Goal: Check status: Check status

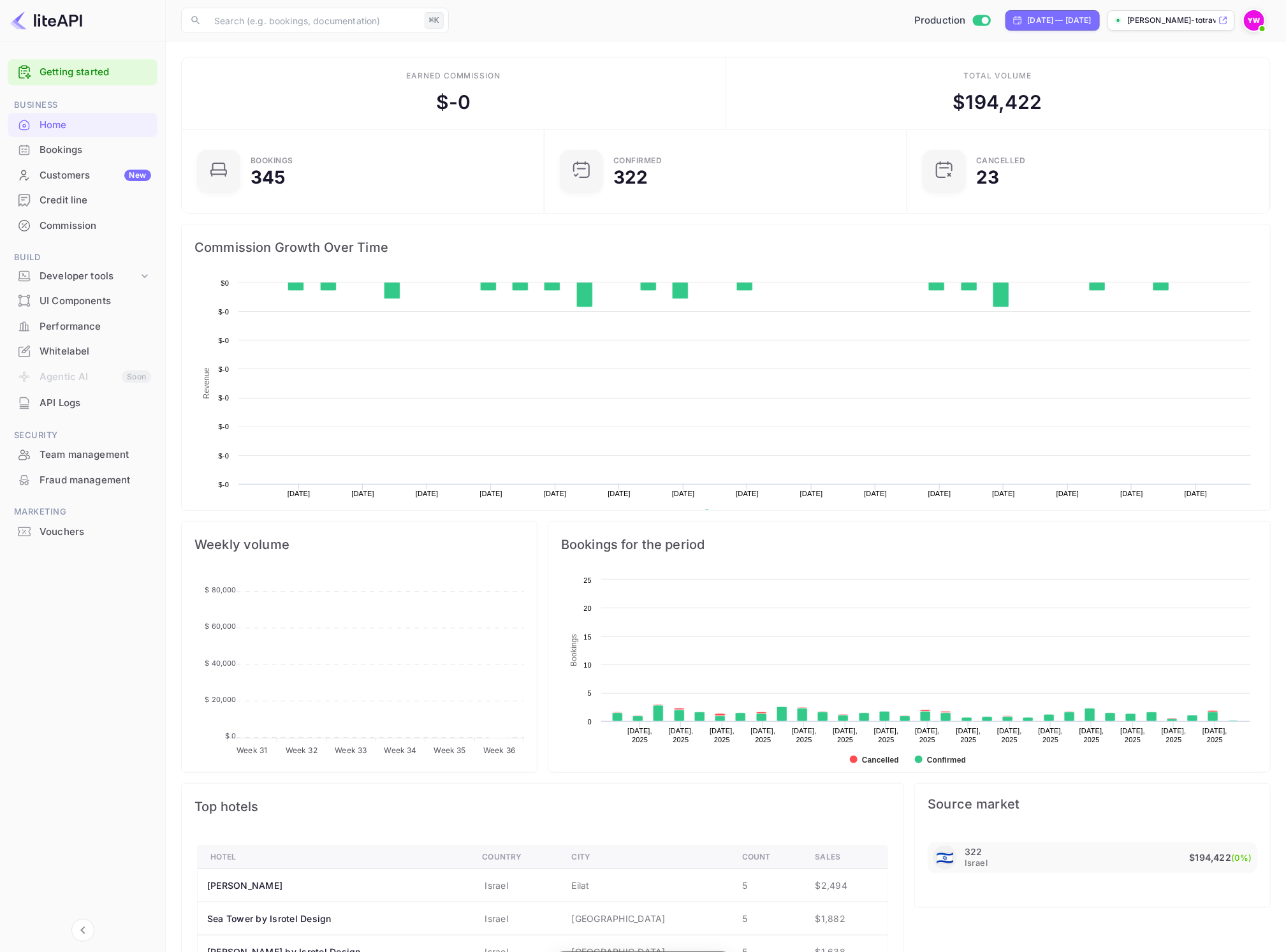
scroll to position [195, 343]
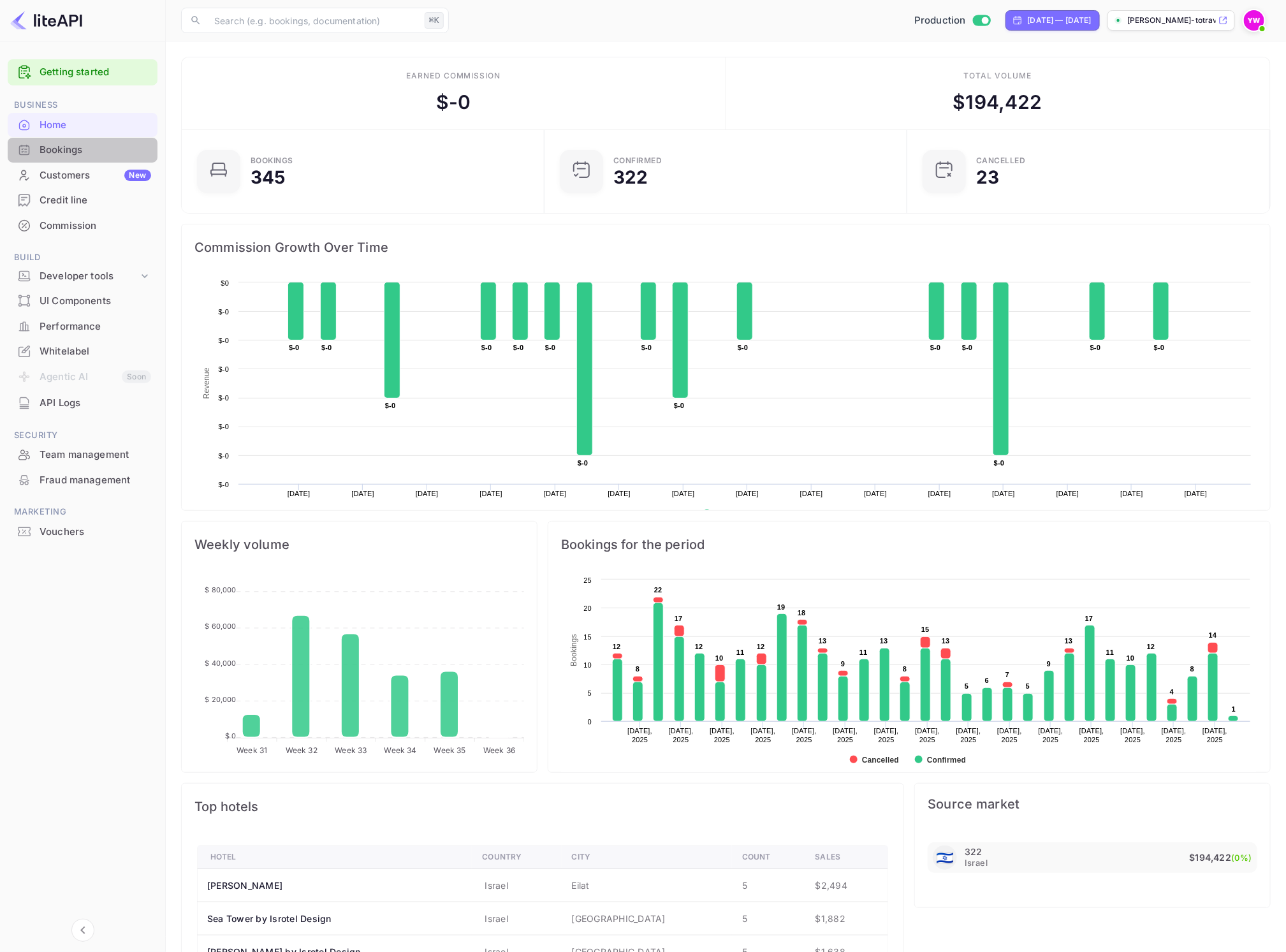
click at [74, 144] on div "Bookings" at bounding box center [95, 150] width 112 height 15
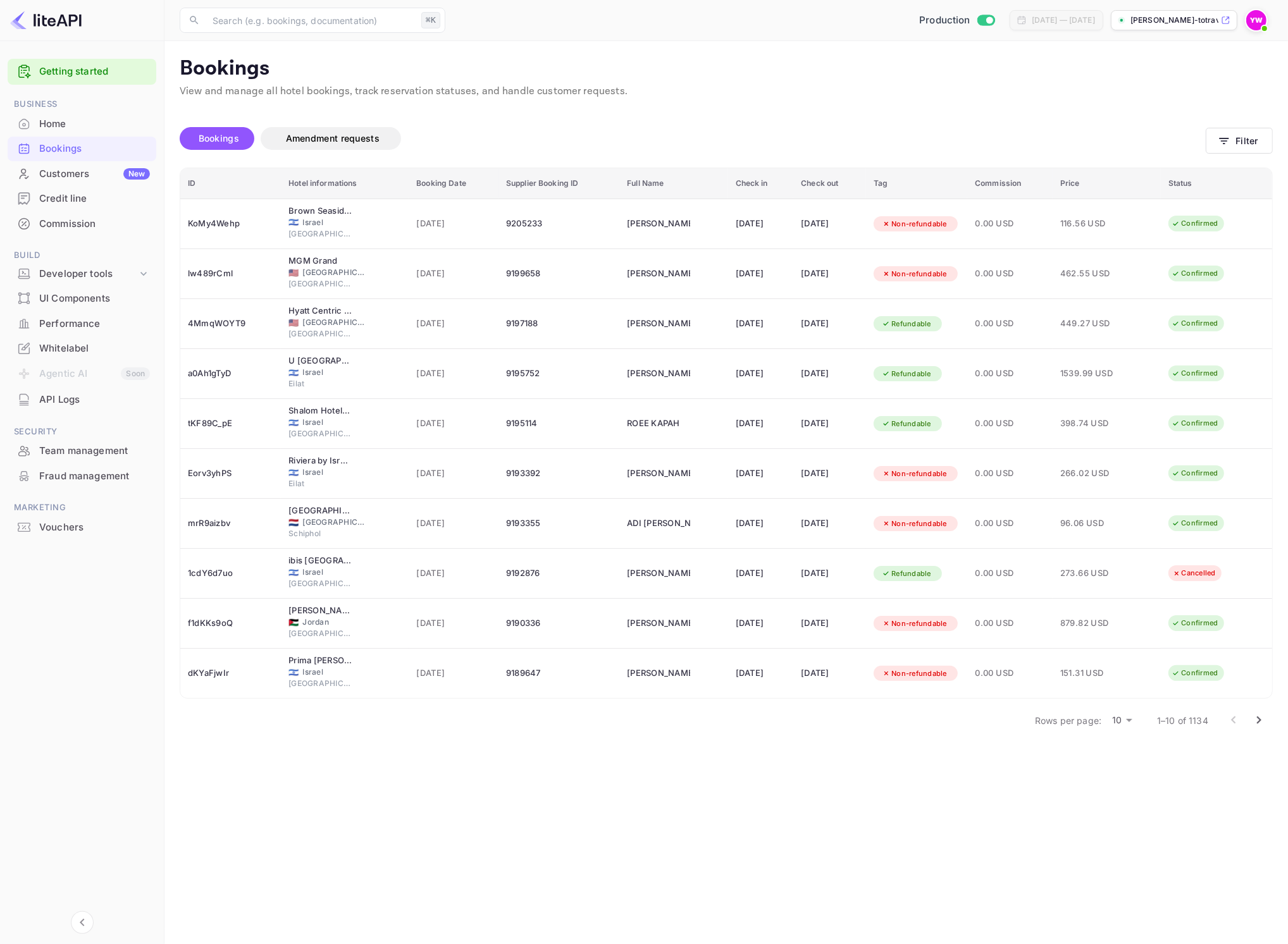
click at [63, 325] on div "Performance" at bounding box center [94, 324] width 111 height 15
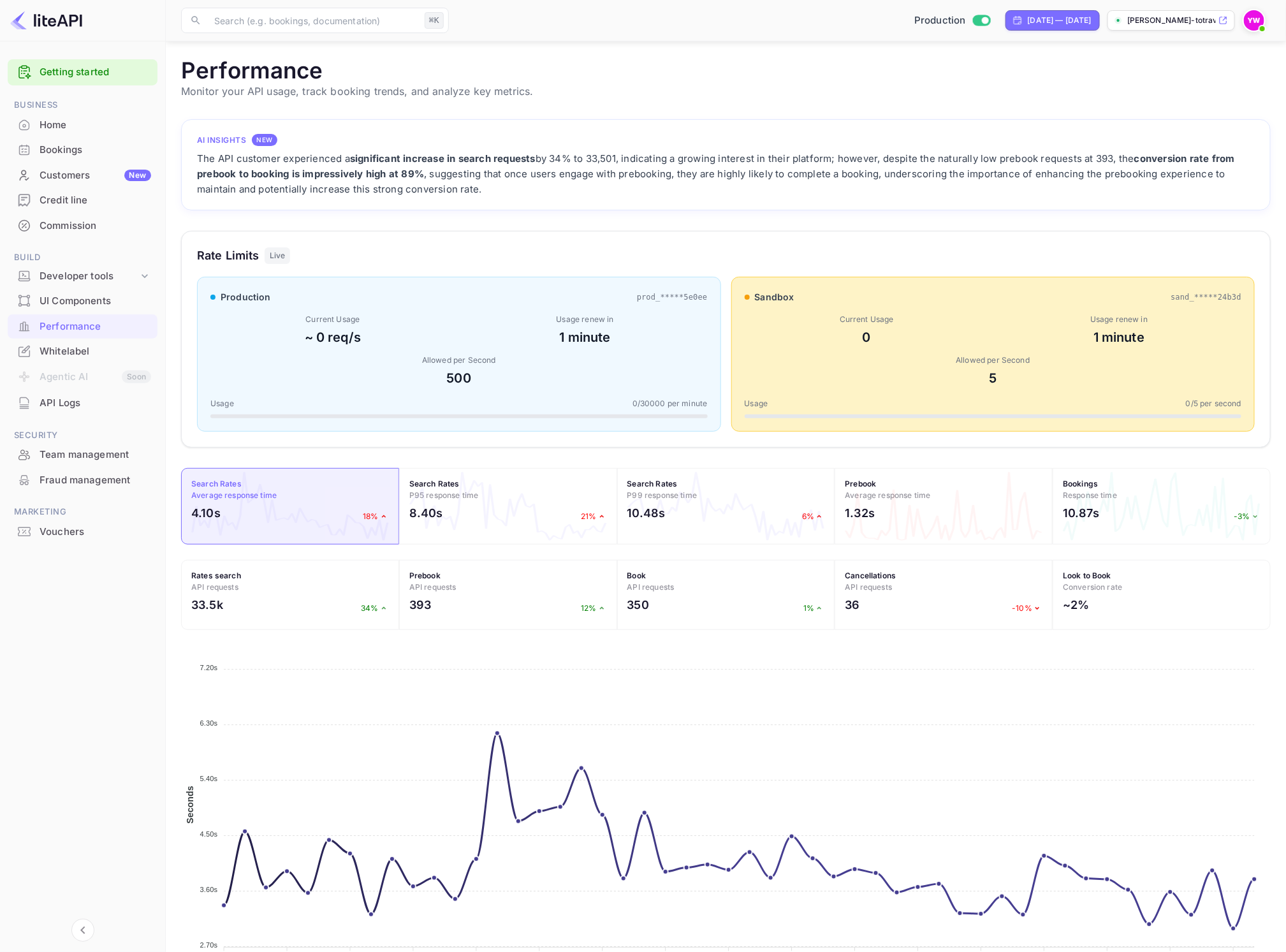
scroll to position [43, 0]
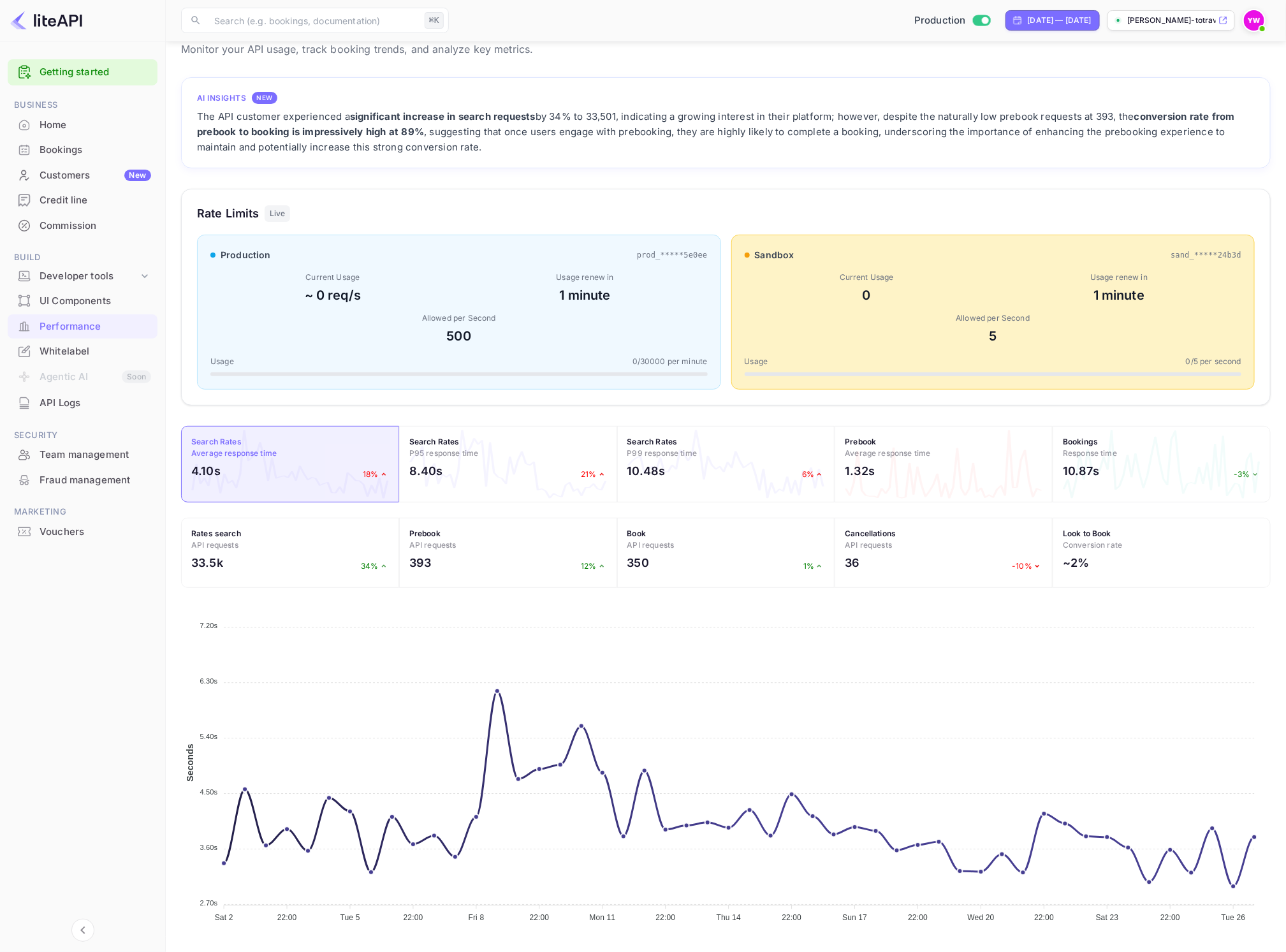
click at [72, 132] on div "Home" at bounding box center [95, 125] width 112 height 15
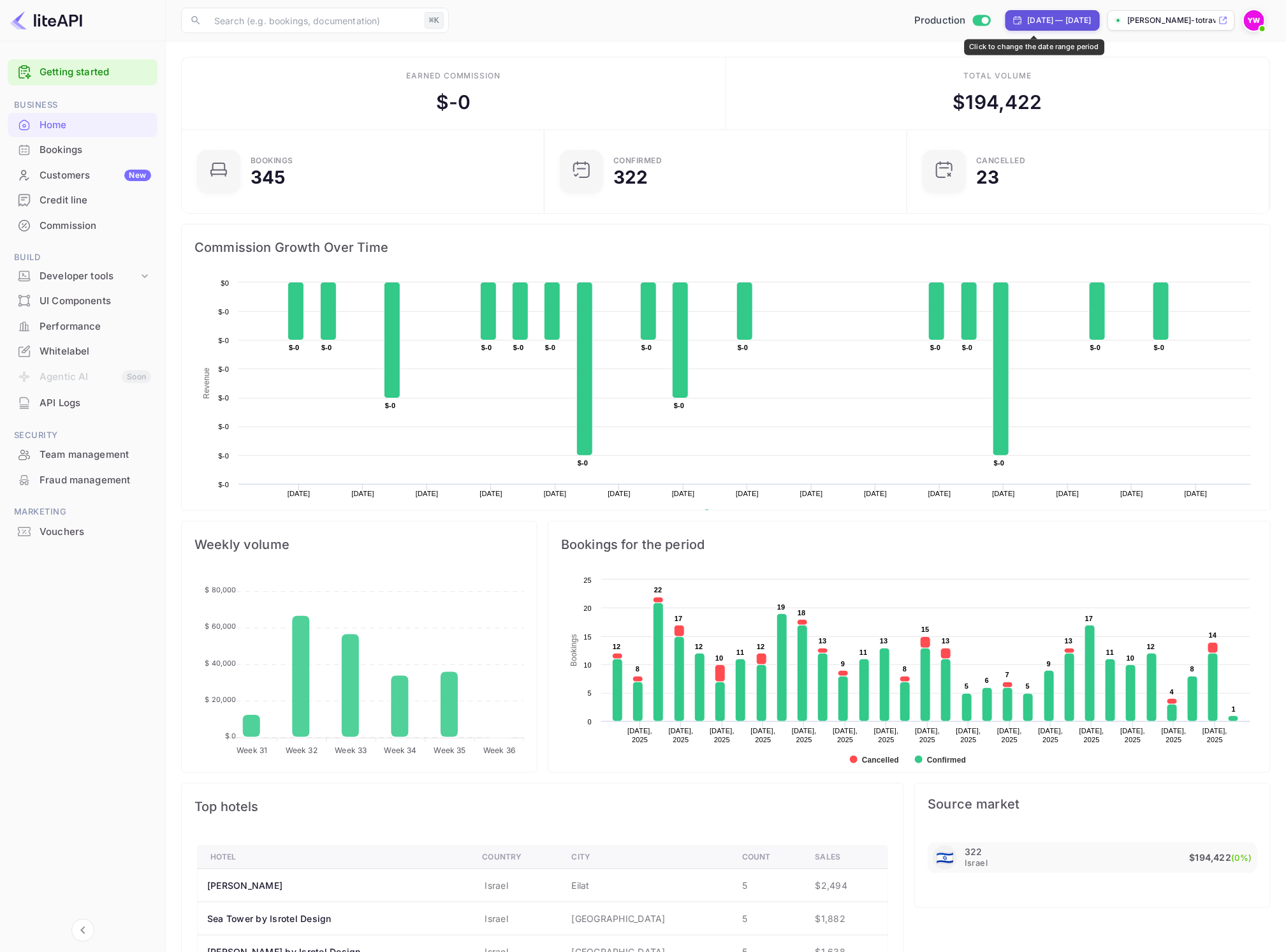
click at [1057, 22] on div "[DATE] — [DATE]" at bounding box center [1059, 20] width 64 height 11
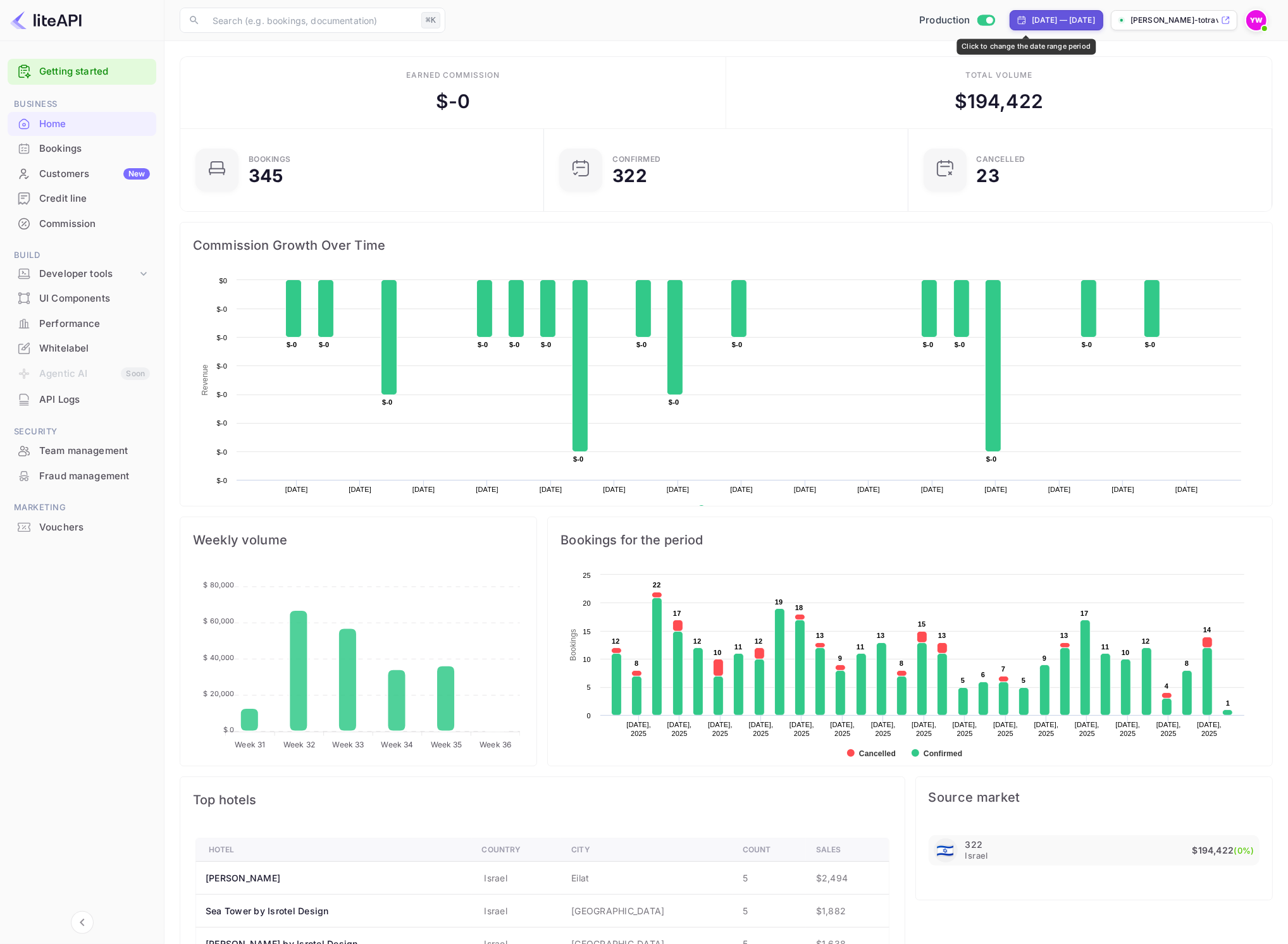
select select "7"
select select "2025"
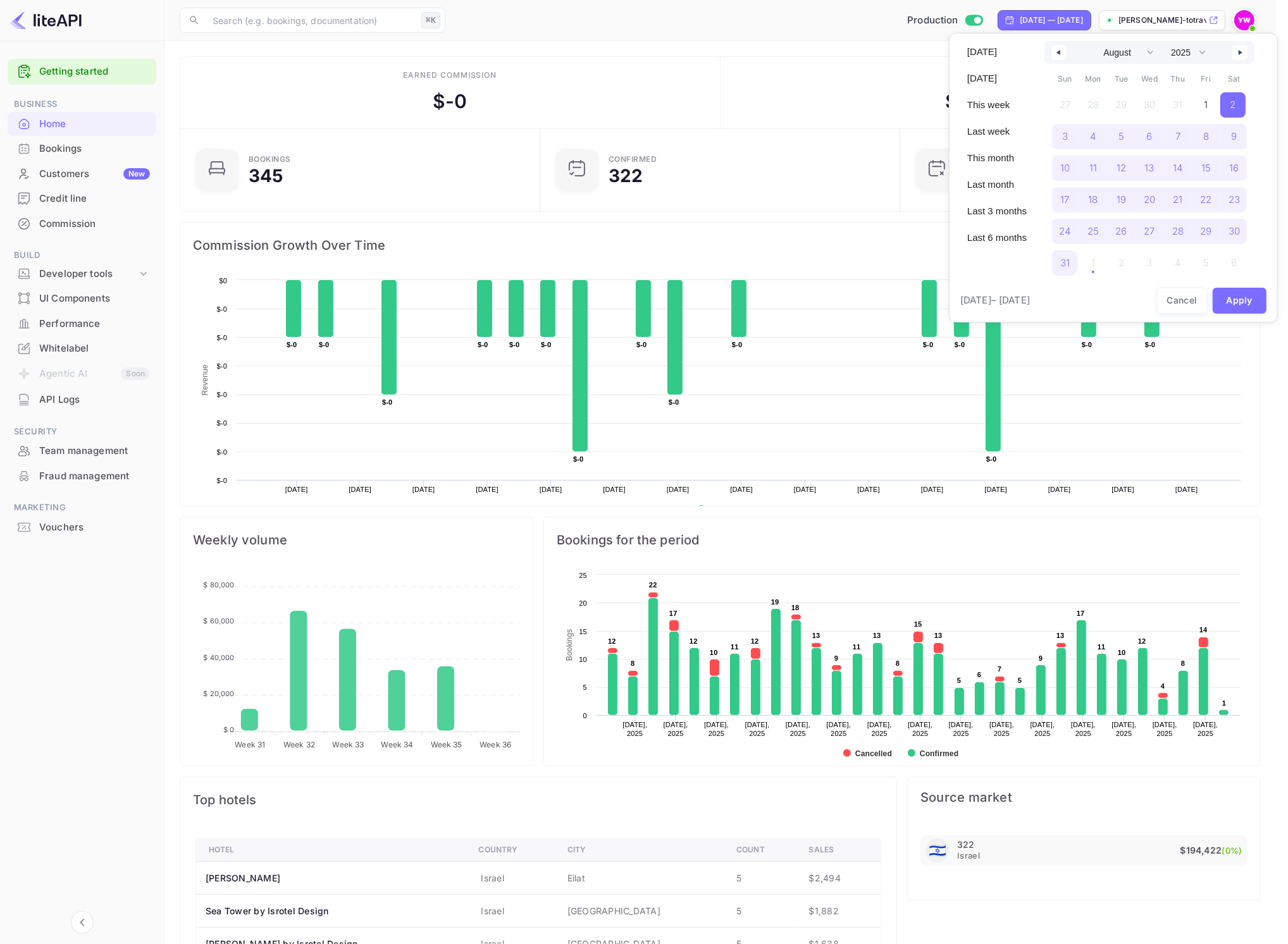
click at [1054, 53] on icon "button" at bounding box center [1056, 53] width 6 height 5
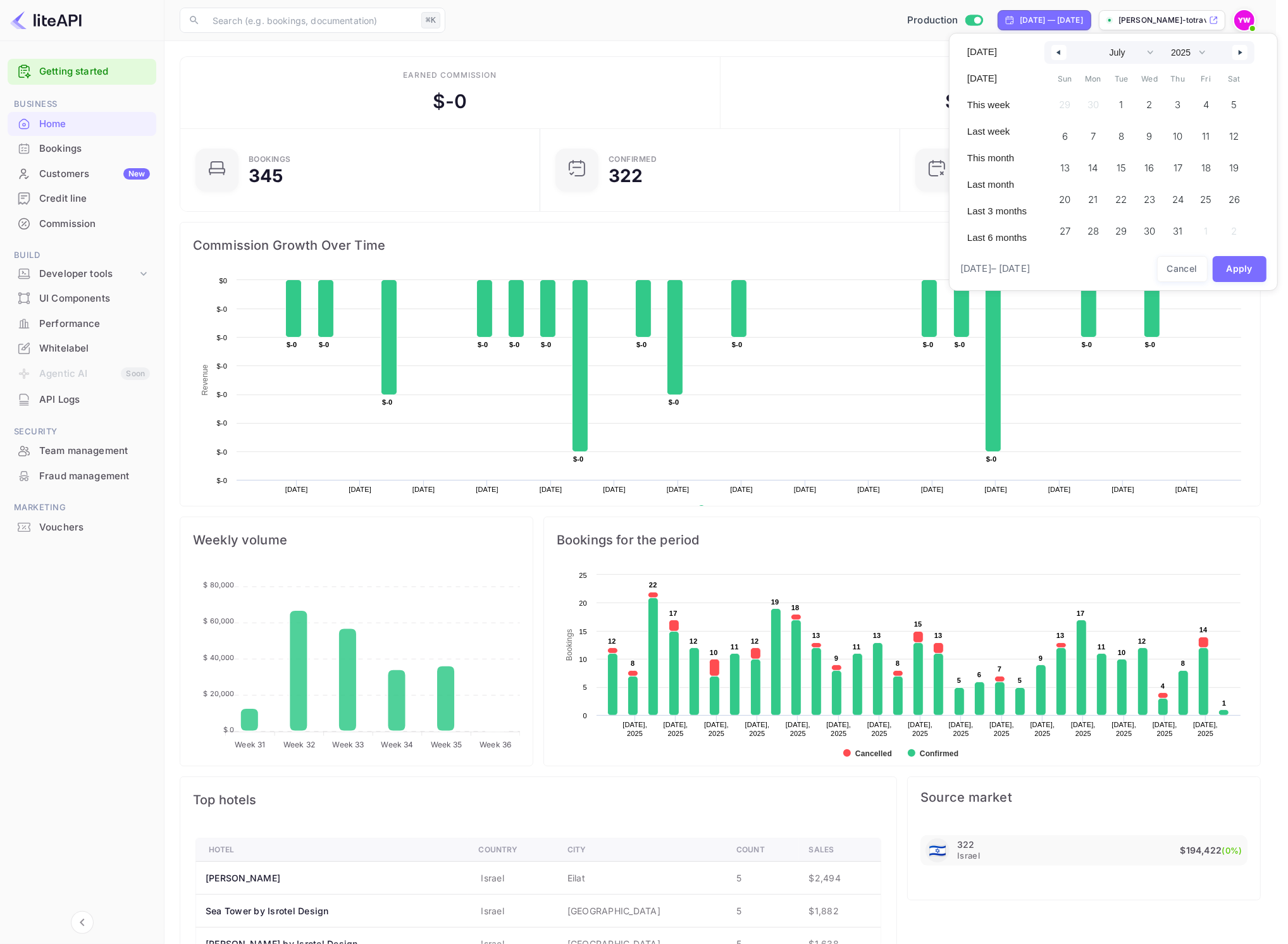
click at [1054, 53] on icon "button" at bounding box center [1056, 53] width 6 height 5
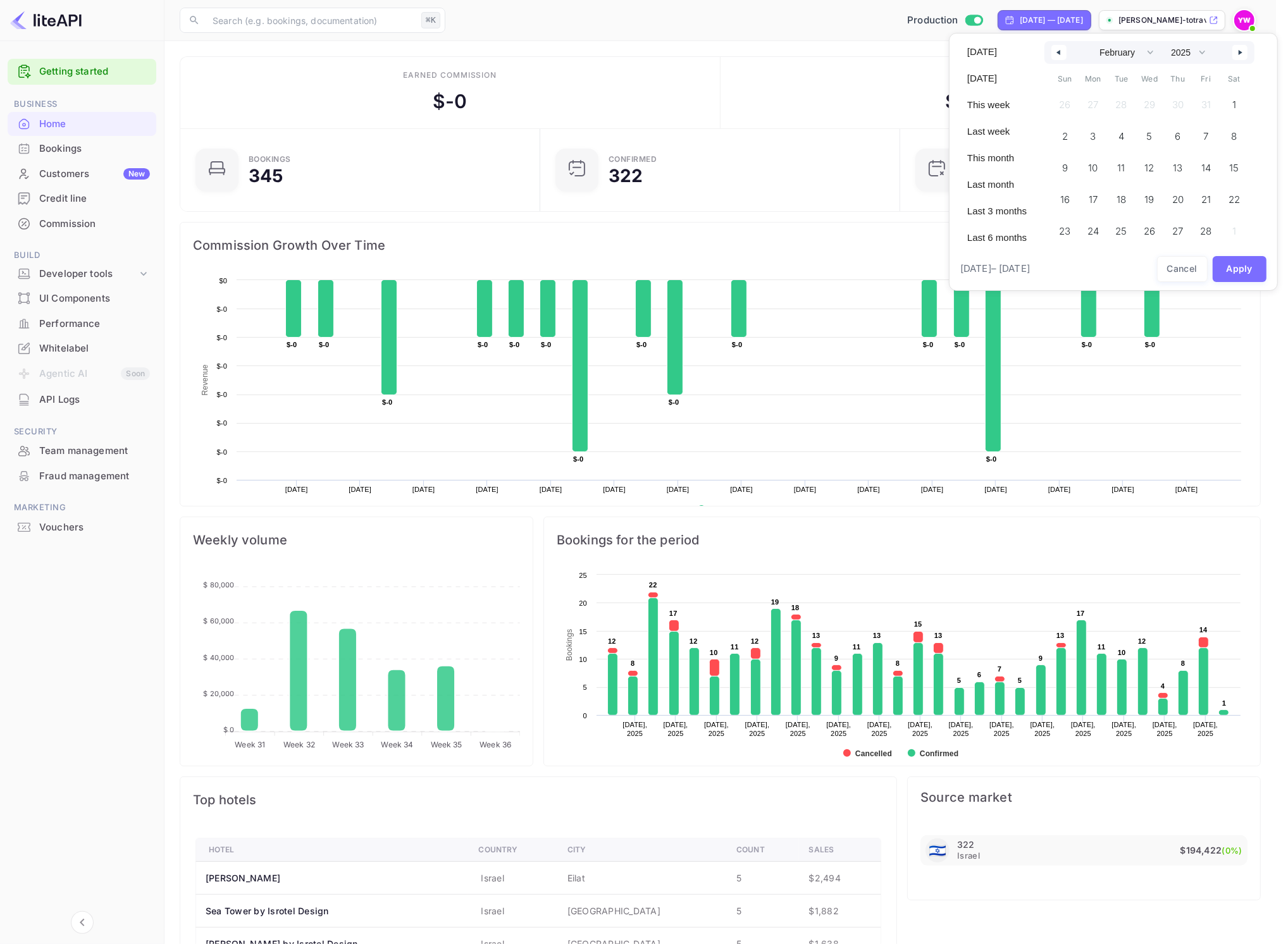
click at [1061, 56] on button "button" at bounding box center [1059, 53] width 16 height 16
select select "0"
click at [1155, 105] on span "1" at bounding box center [1150, 105] width 29 height 25
click at [1246, 268] on button "Apply" at bounding box center [1240, 269] width 55 height 26
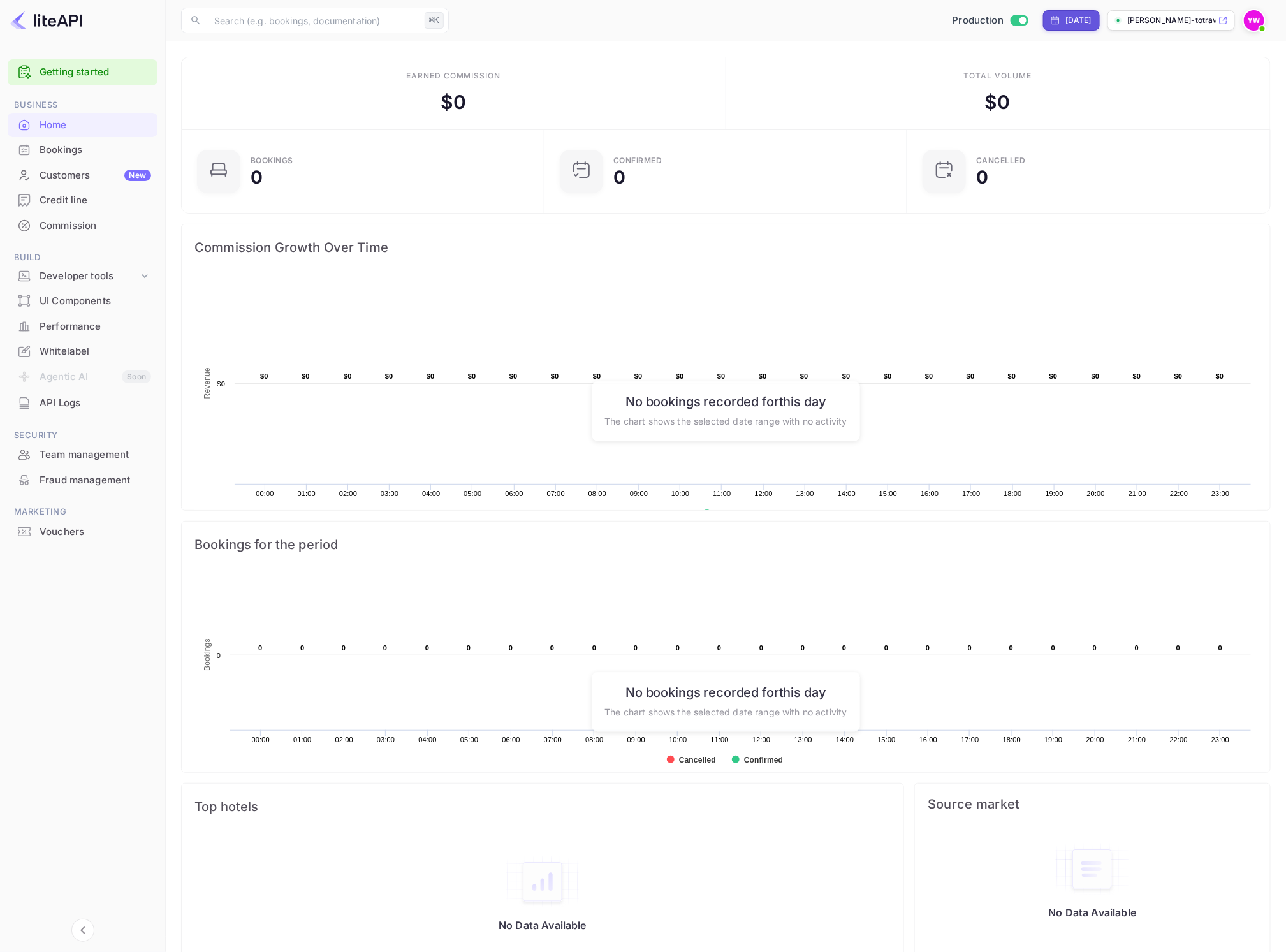
click at [1080, 23] on div "[DATE]" at bounding box center [1078, 20] width 26 height 11
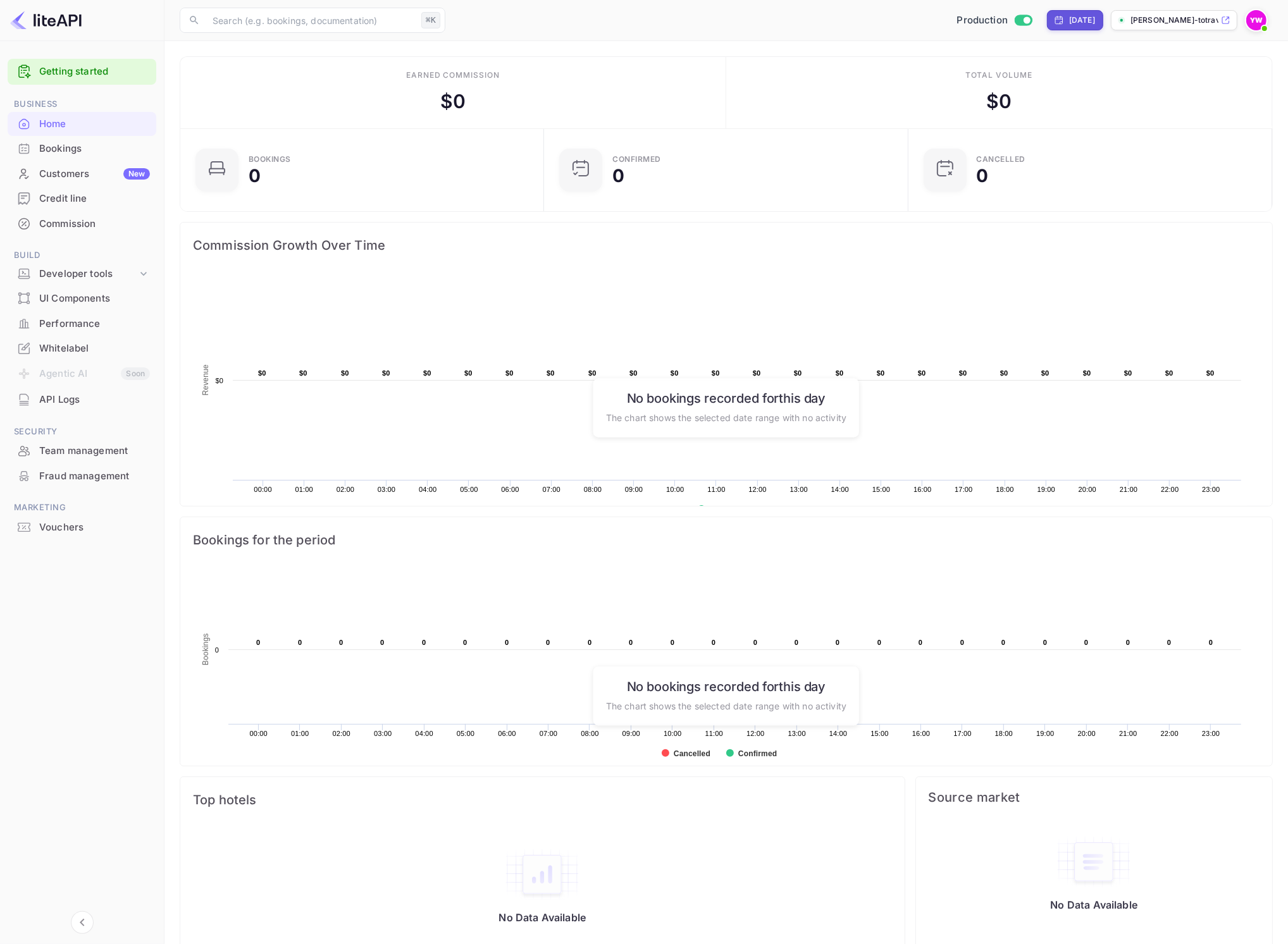
select select "2025"
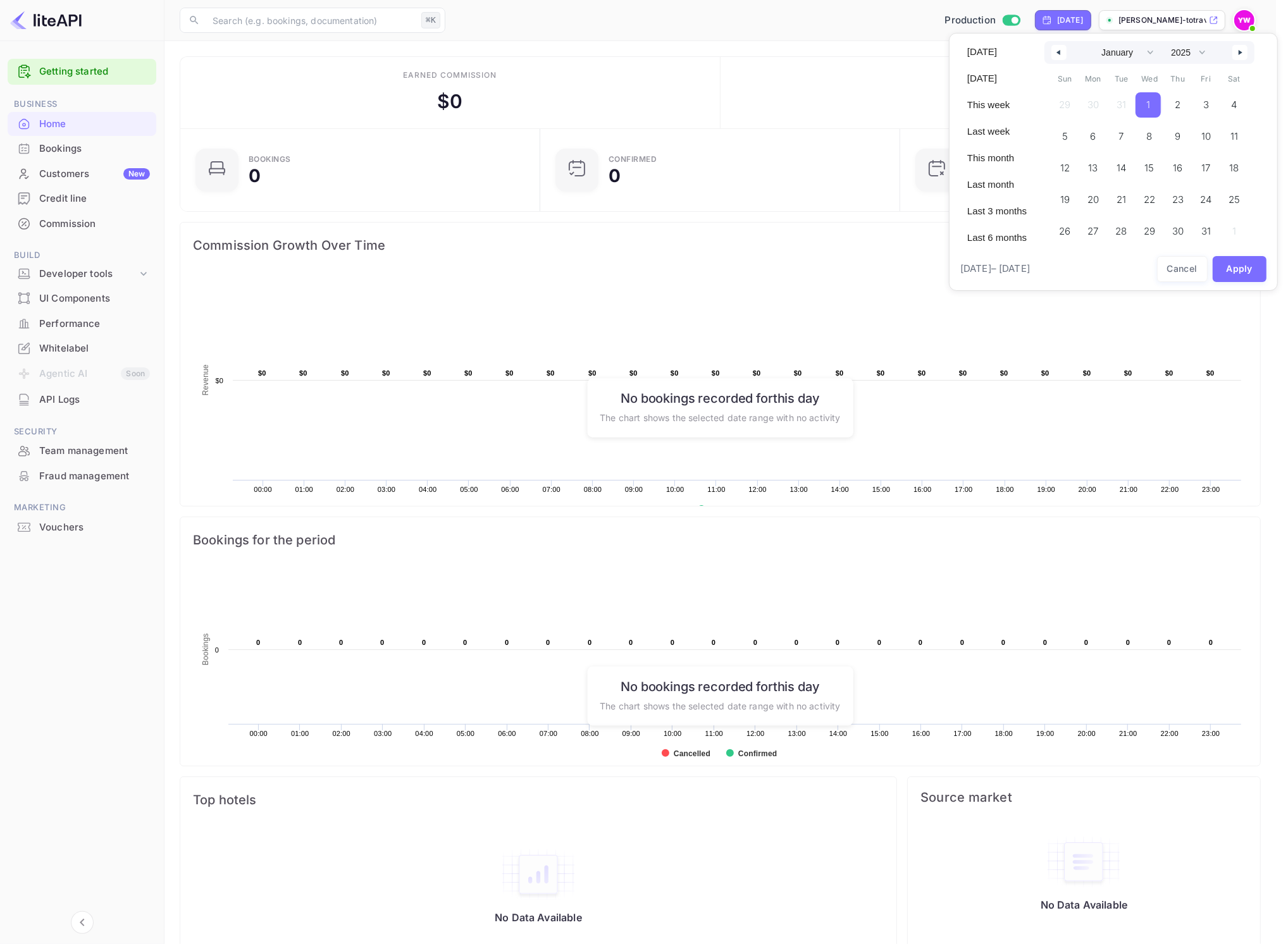
click at [1244, 57] on button "button" at bounding box center [1240, 53] width 16 height 16
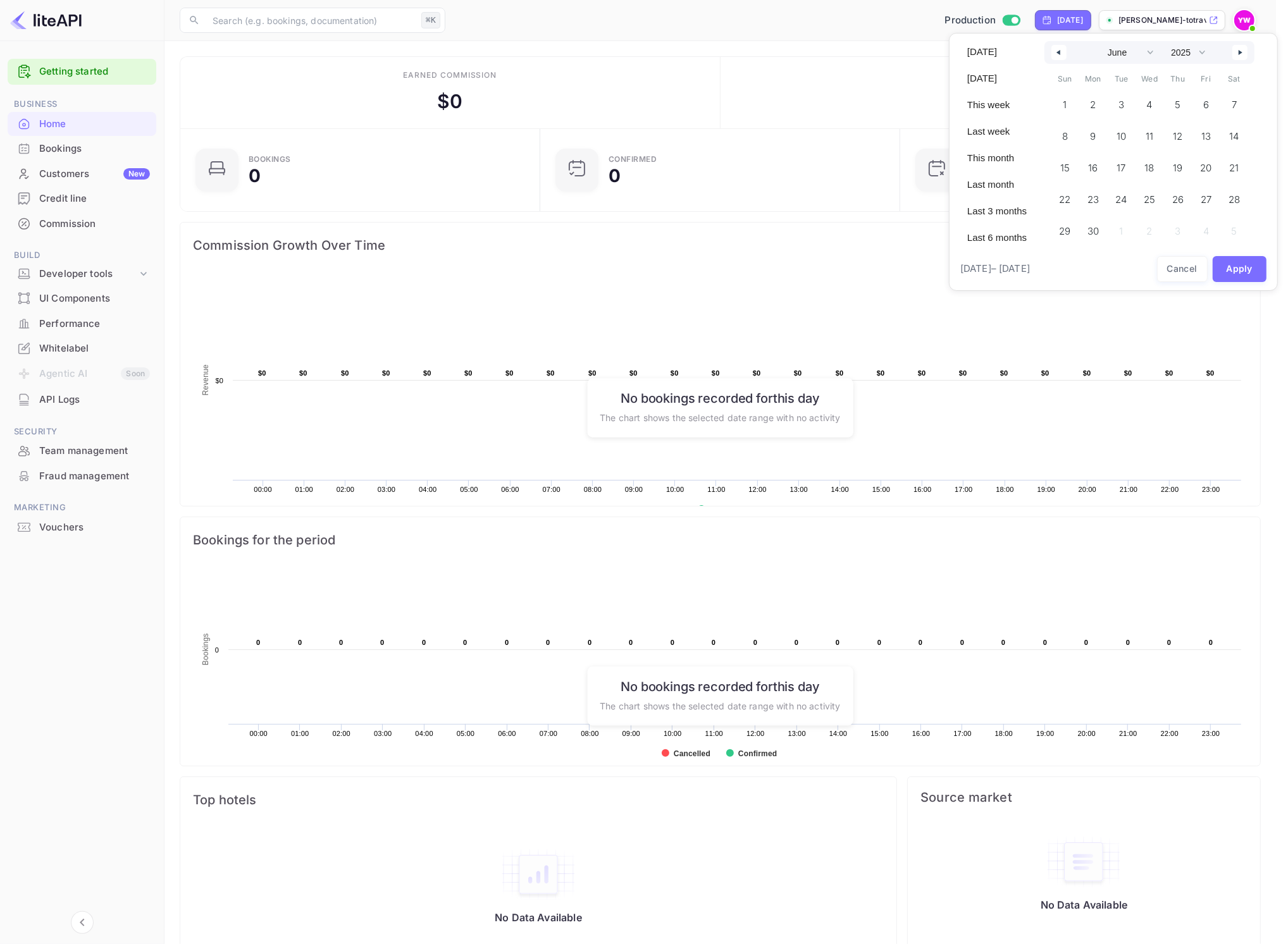
click at [1244, 57] on button "button" at bounding box center [1240, 53] width 16 height 16
select select "8"
click at [1093, 107] on span "1" at bounding box center [1092, 105] width 3 height 22
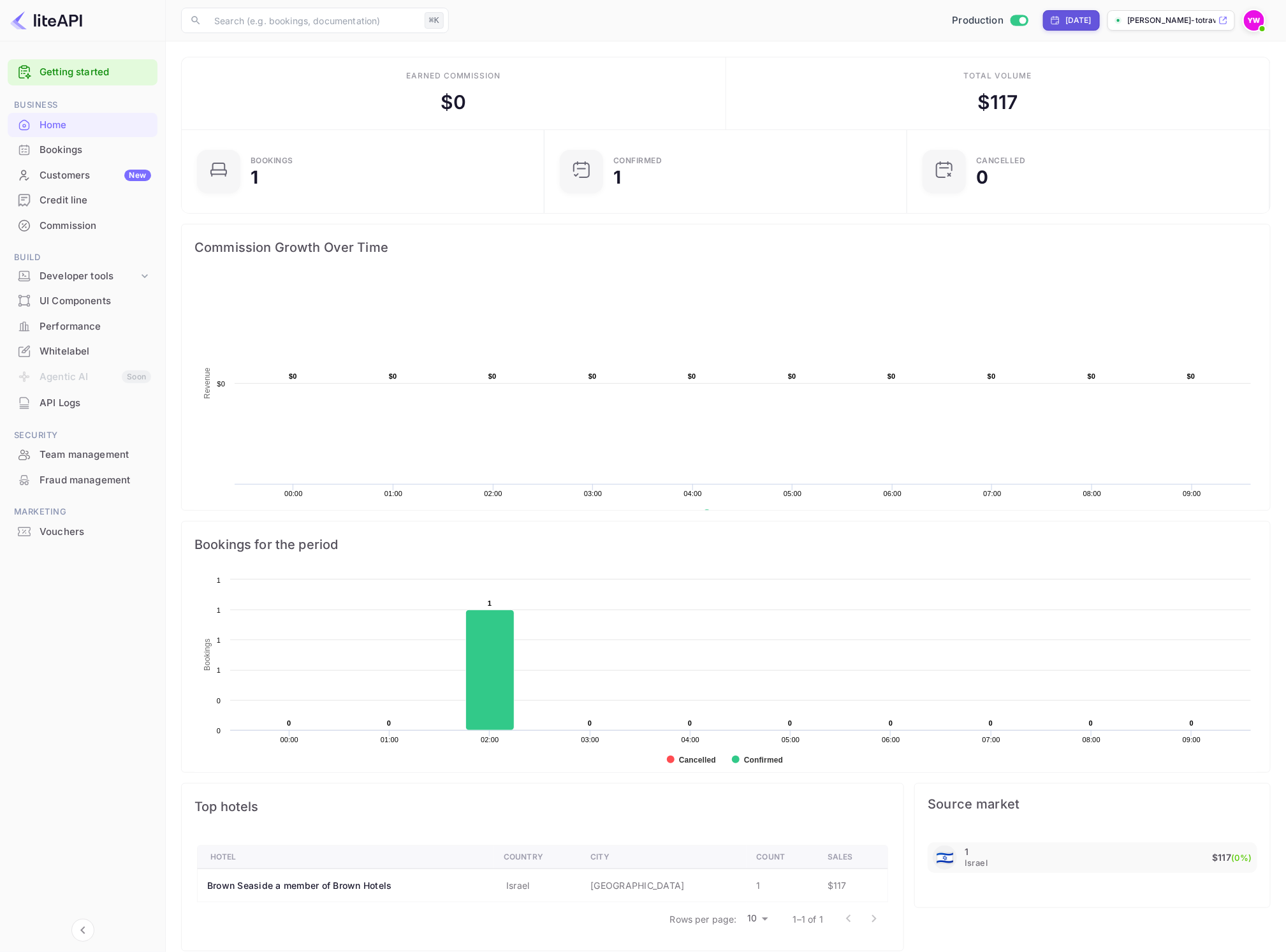
click at [1060, 16] on icon "Click to change the date range period" at bounding box center [1055, 21] width 10 height 10
select select "8"
select select "2025"
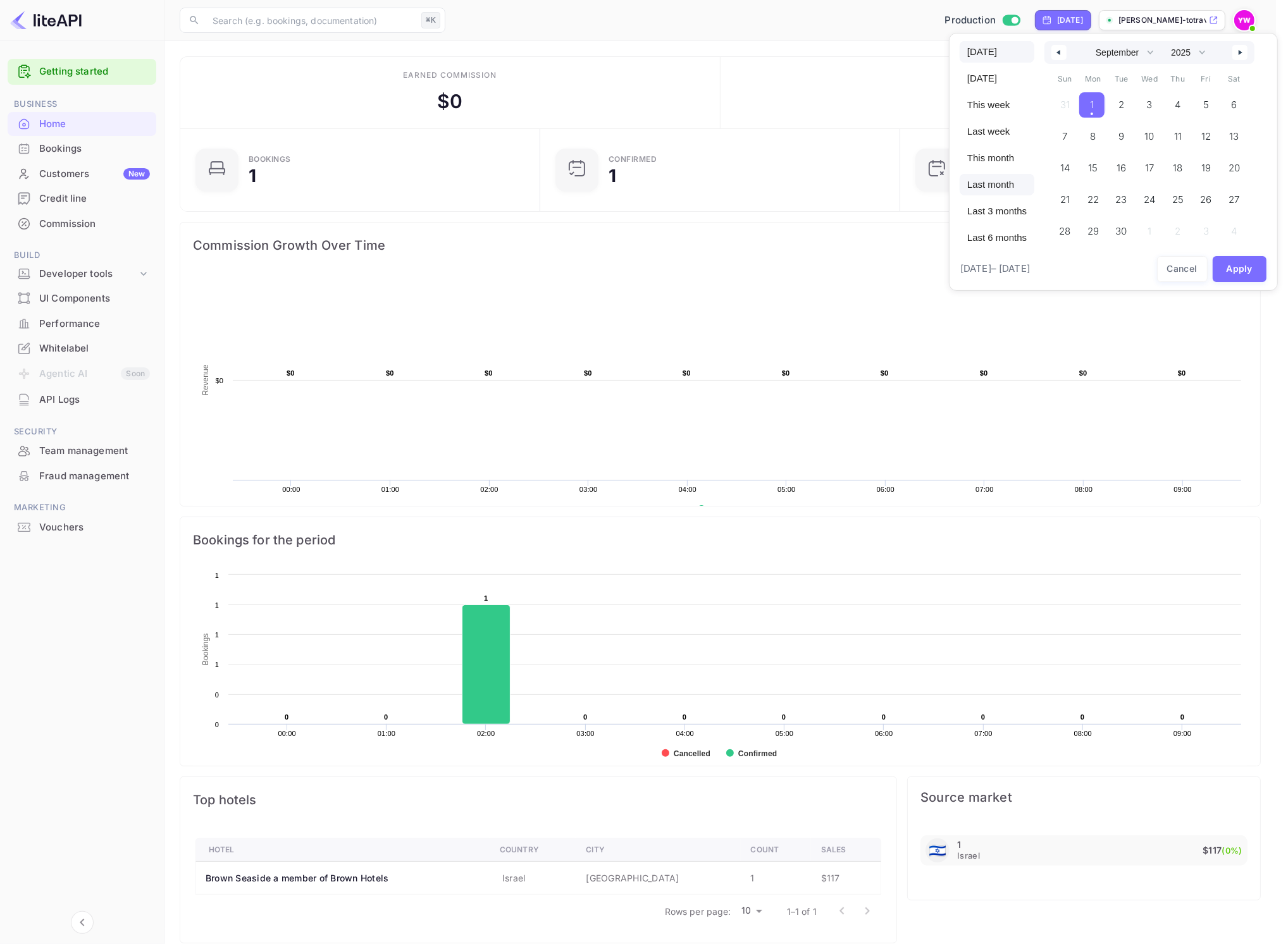
click at [1008, 186] on span "Last month" at bounding box center [996, 184] width 74 height 22
select select "7"
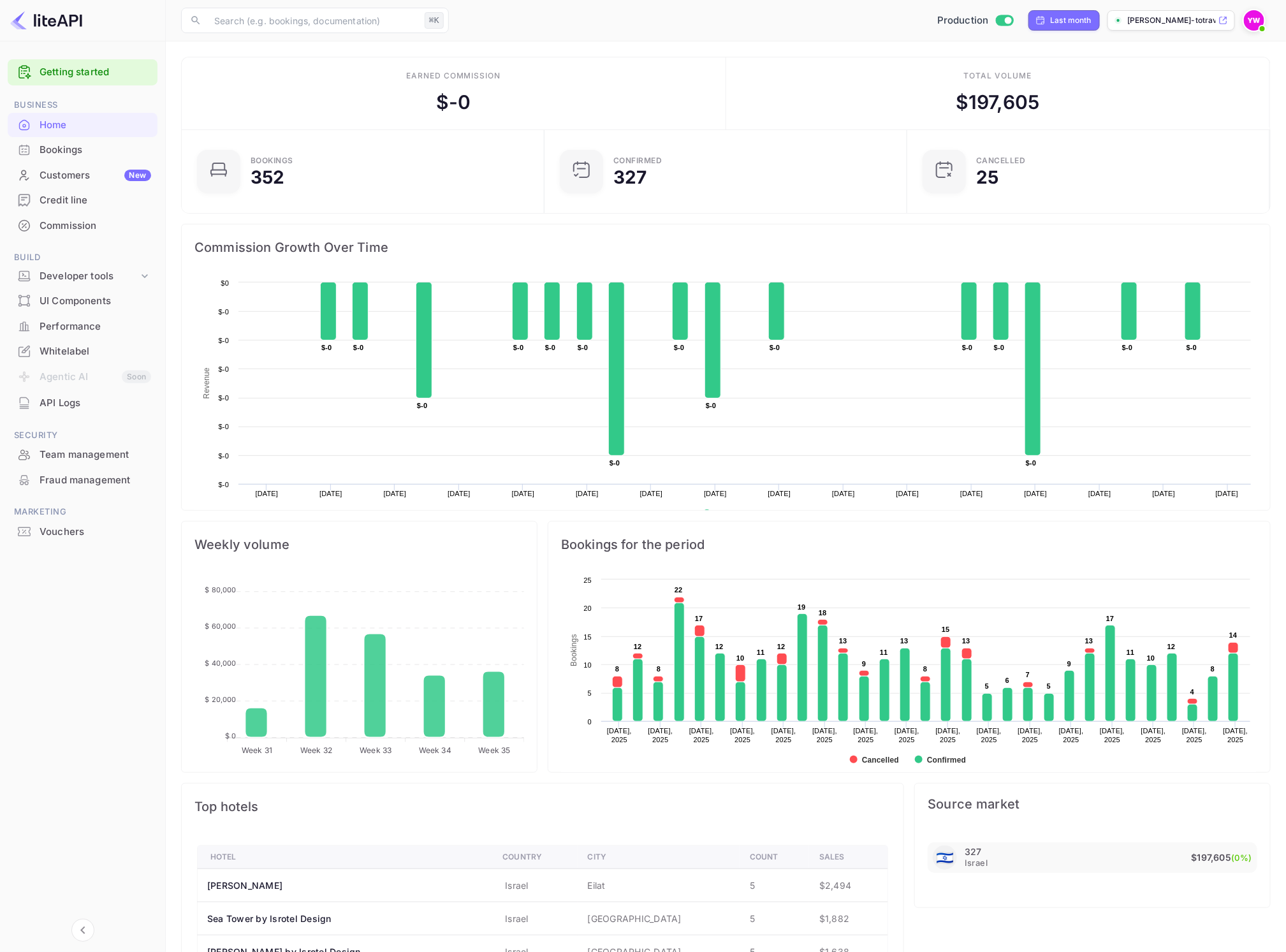
scroll to position [10, 0]
